Goal: Task Accomplishment & Management: Manage account settings

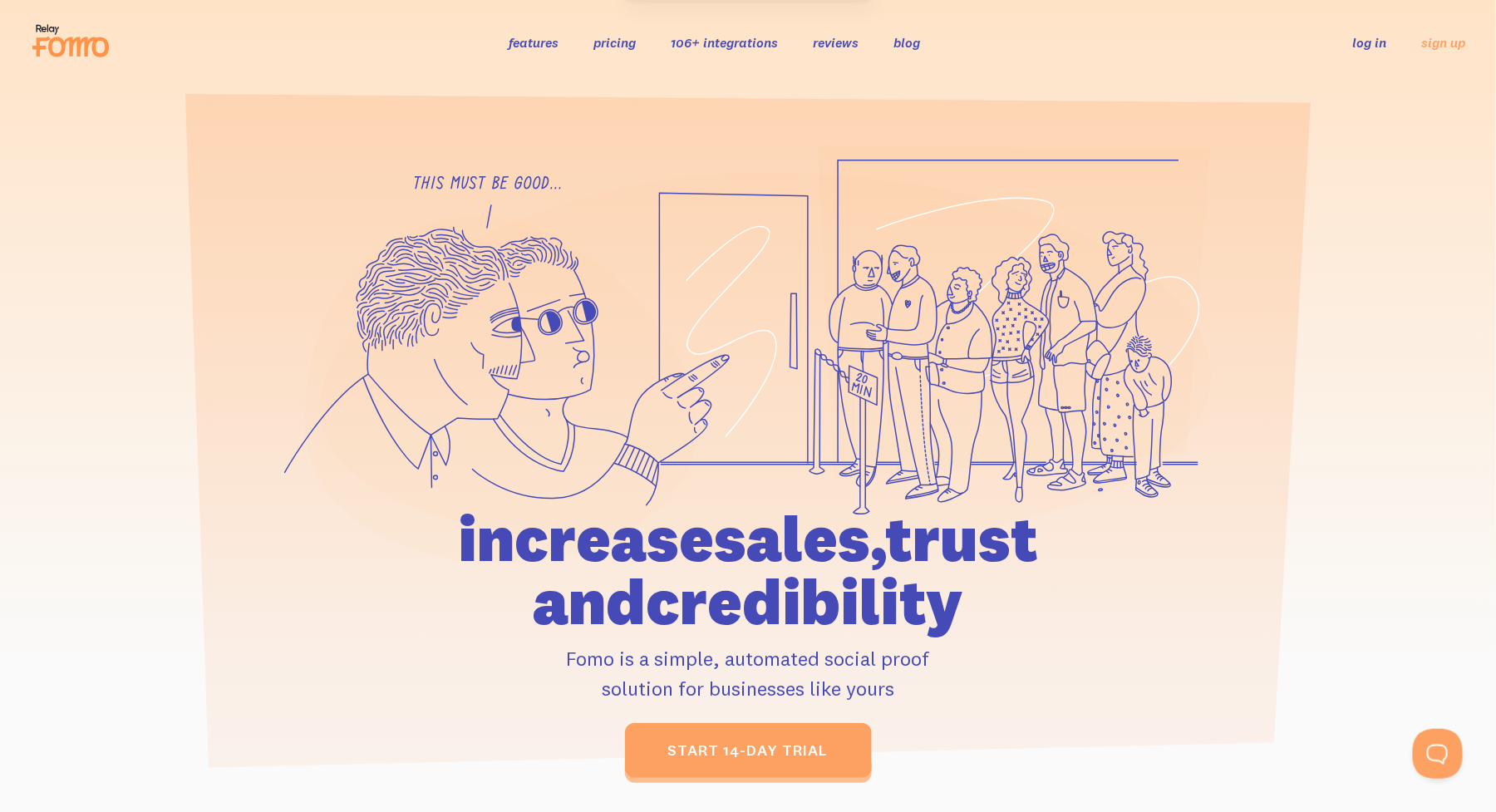
click at [1377, 41] on link "log in" at bounding box center [1370, 42] width 34 height 17
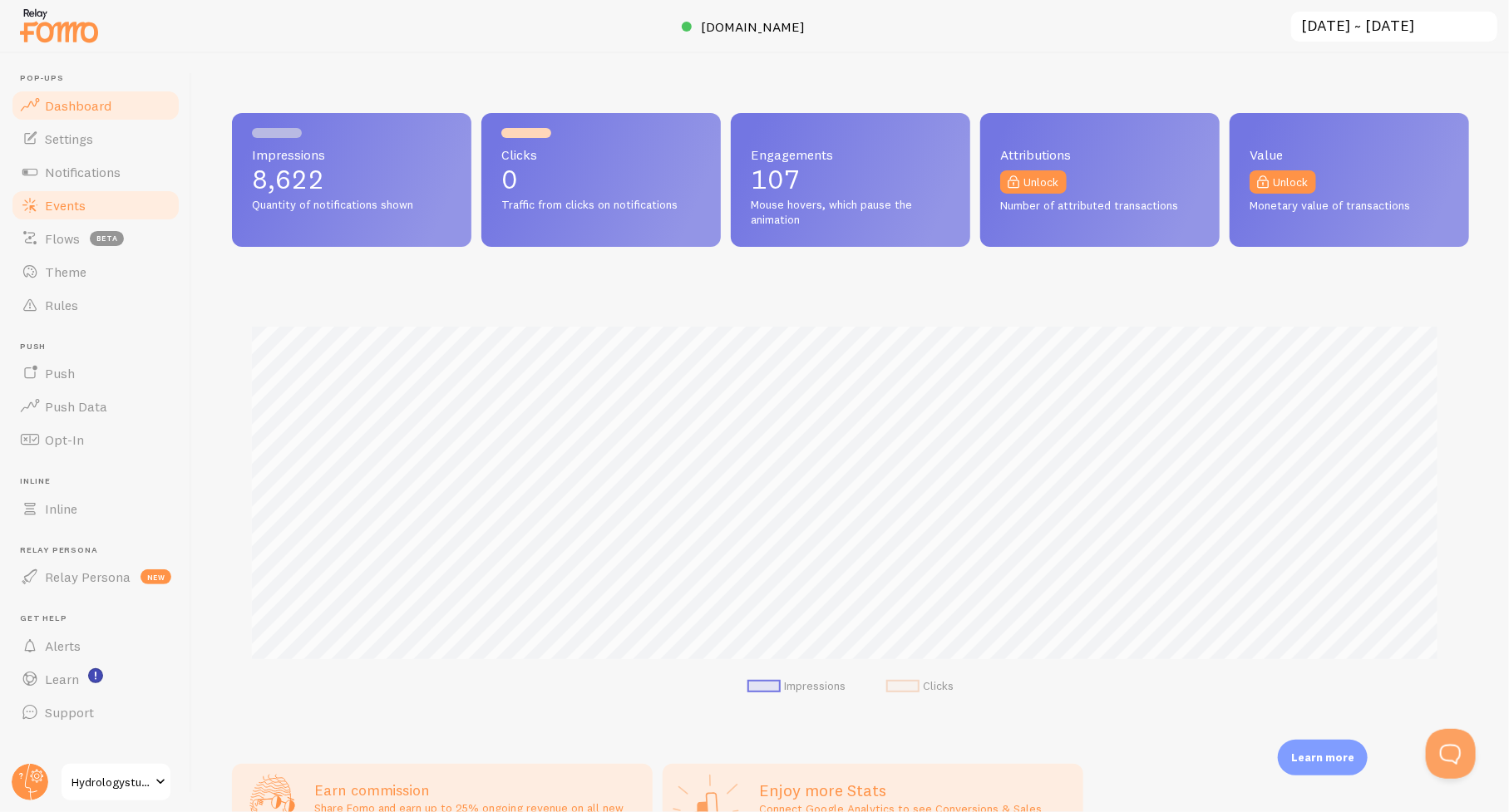
click at [72, 201] on span "Events" at bounding box center [65, 205] width 41 height 17
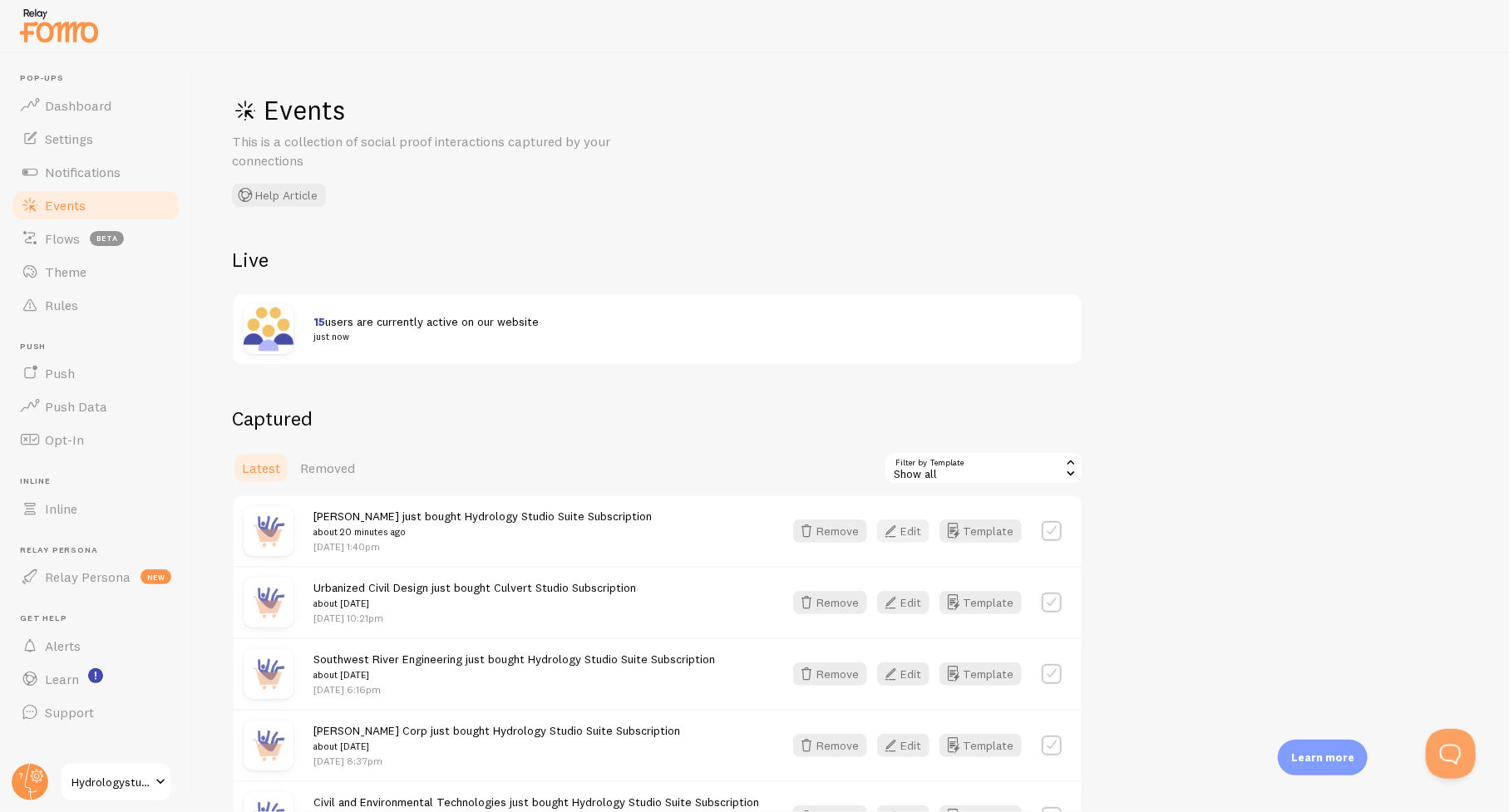
click at [914, 531] on button "Edit" at bounding box center [903, 531] width 53 height 23
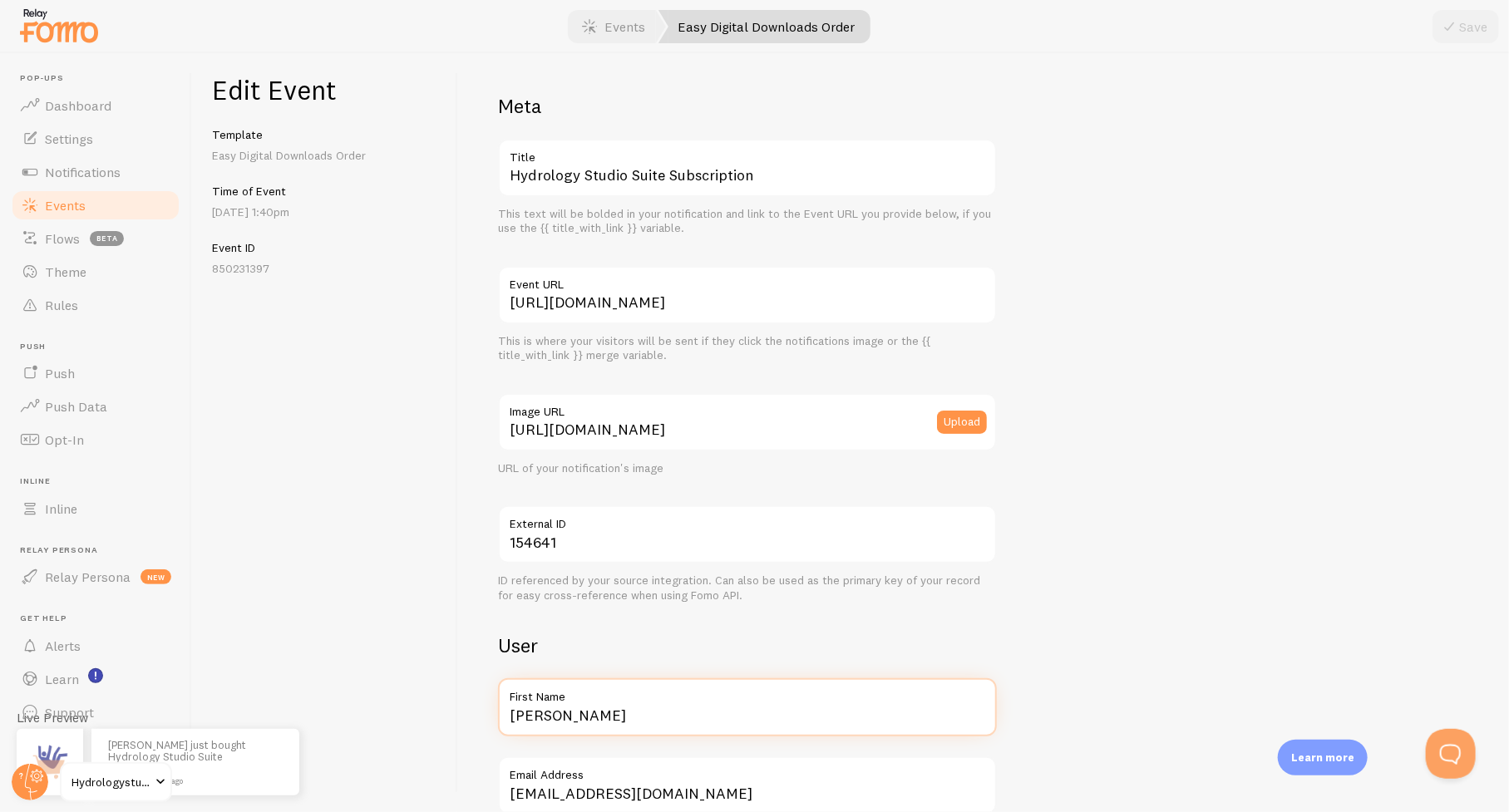
drag, startPoint x: 571, startPoint y: 727, endPoint x: 474, endPoint y: 729, distance: 97.0
click at [474, 729] on div "Meta Hydrology Studio Suite Subscription Title This text will be bolded in your…" at bounding box center [984, 432] width 1051 height 759
paste input "GOVERNMENT SITEMAP EMPLOYEE LOGIN SUBSCRIBE City of Delaware, OH"
type input "The City of Delaware, OH"
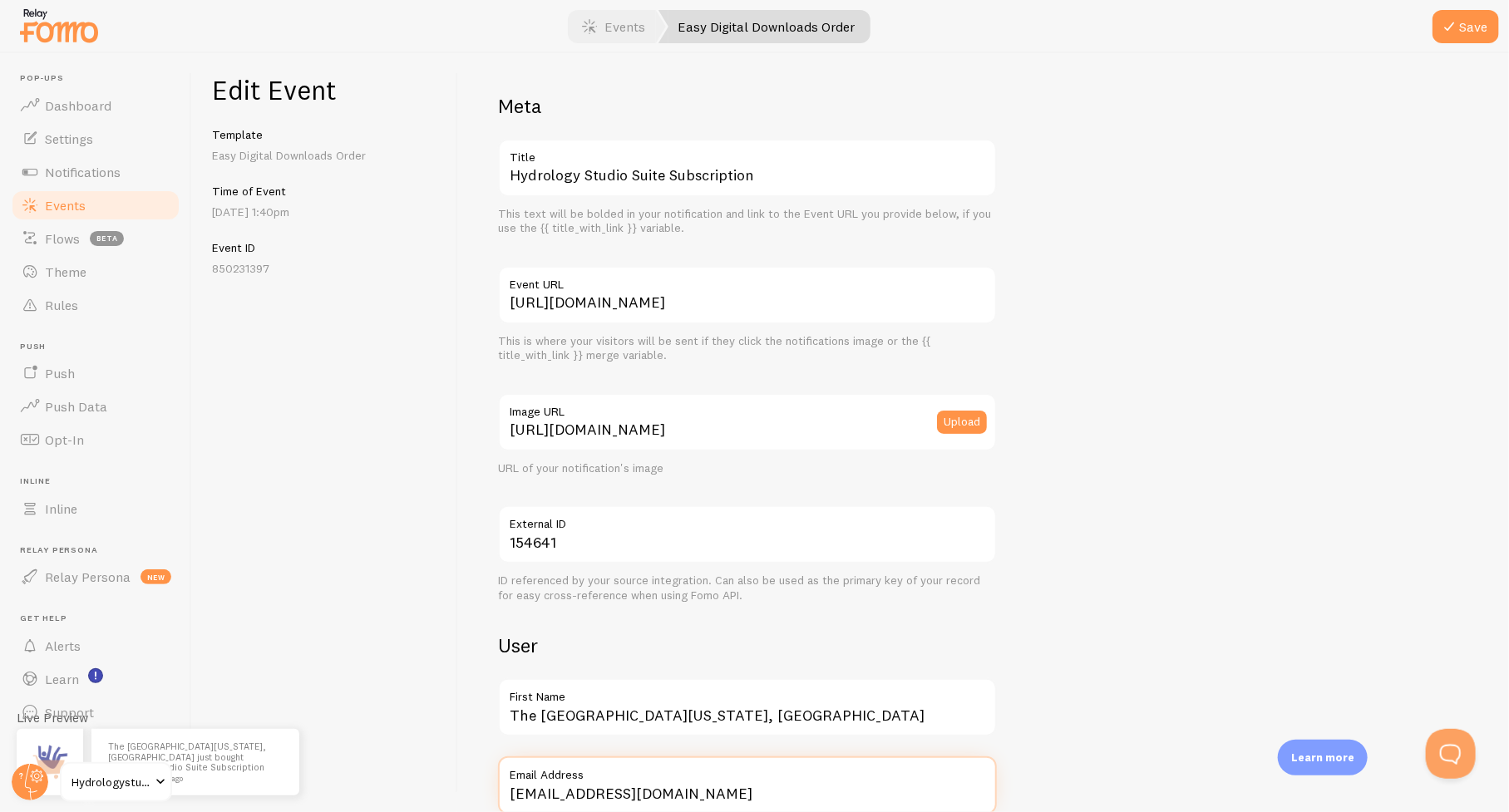
scroll to position [2, 0]
click at [1462, 29] on button "Save" at bounding box center [1466, 26] width 67 height 33
click at [70, 213] on link "Events" at bounding box center [95, 205] width 171 height 33
